Goal: Go to known website: Access a specific website the user already knows

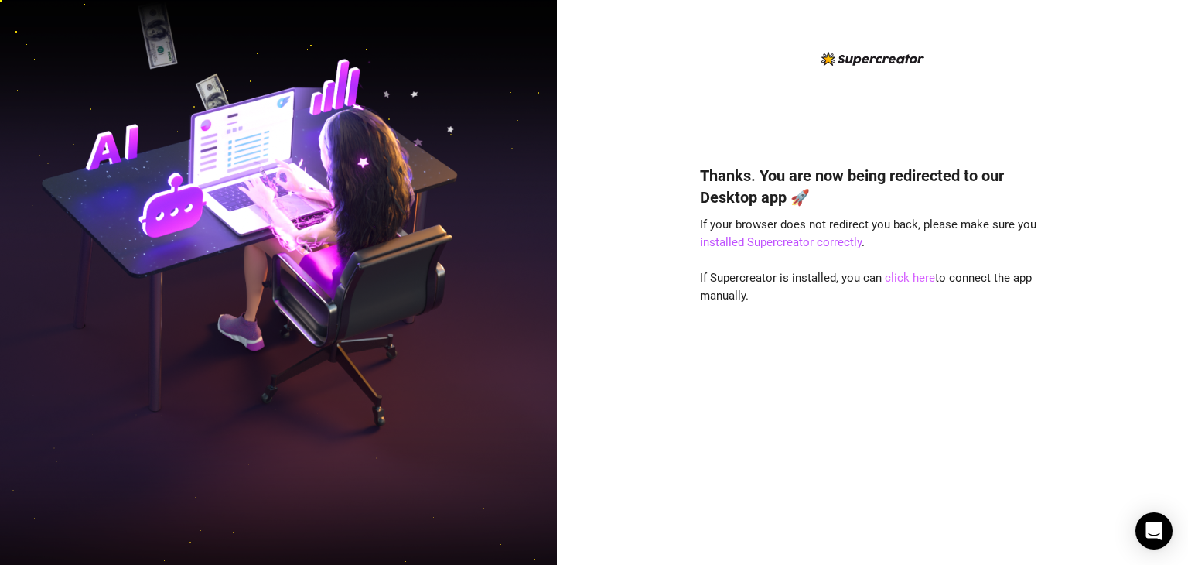
click at [893, 273] on link "click here" at bounding box center [910, 278] width 50 height 14
click at [908, 281] on link "click here" at bounding box center [910, 278] width 50 height 14
click at [904, 274] on link "click here" at bounding box center [910, 278] width 50 height 14
click at [897, 275] on link "click here" at bounding box center [910, 278] width 50 height 14
